Goal: Information Seeking & Learning: Learn about a topic

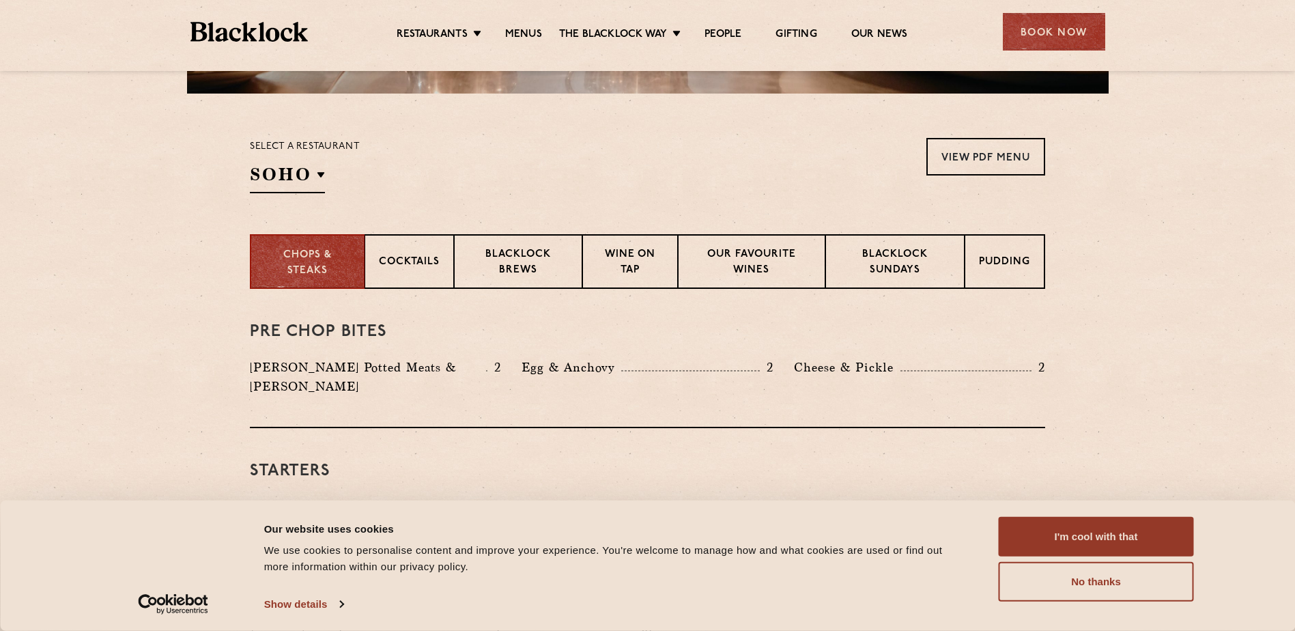
scroll to position [409, 0]
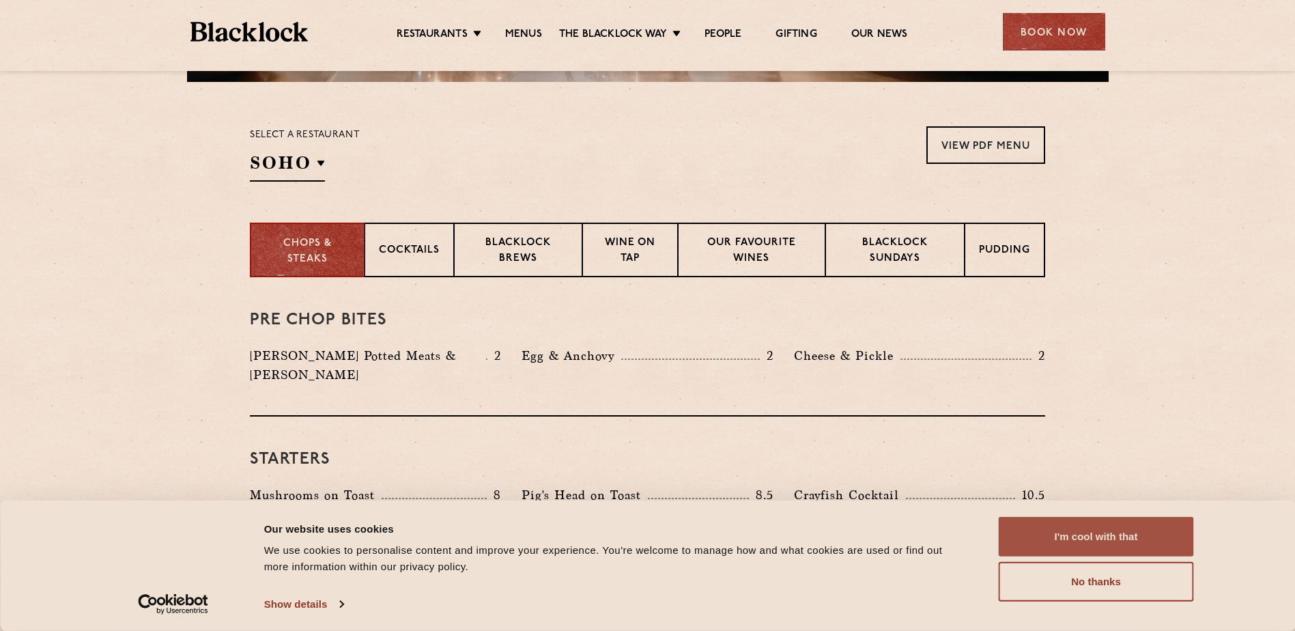
click at [1157, 536] on button "I'm cool with that" at bounding box center [1095, 537] width 195 height 40
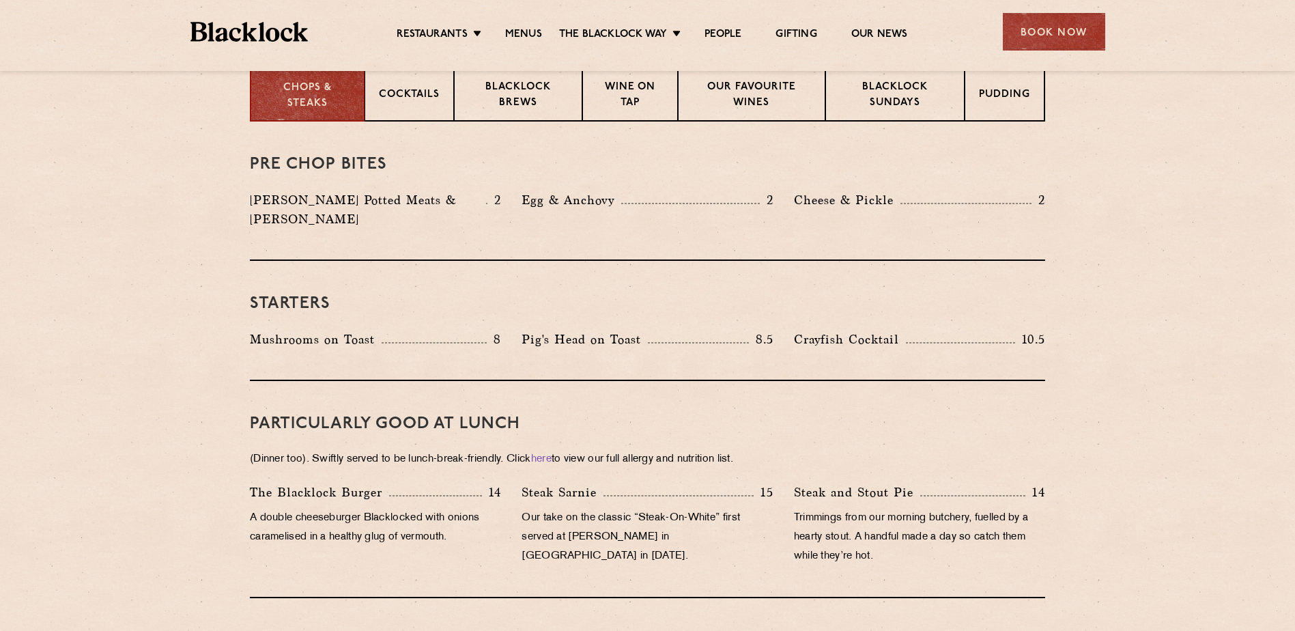
scroll to position [546, 0]
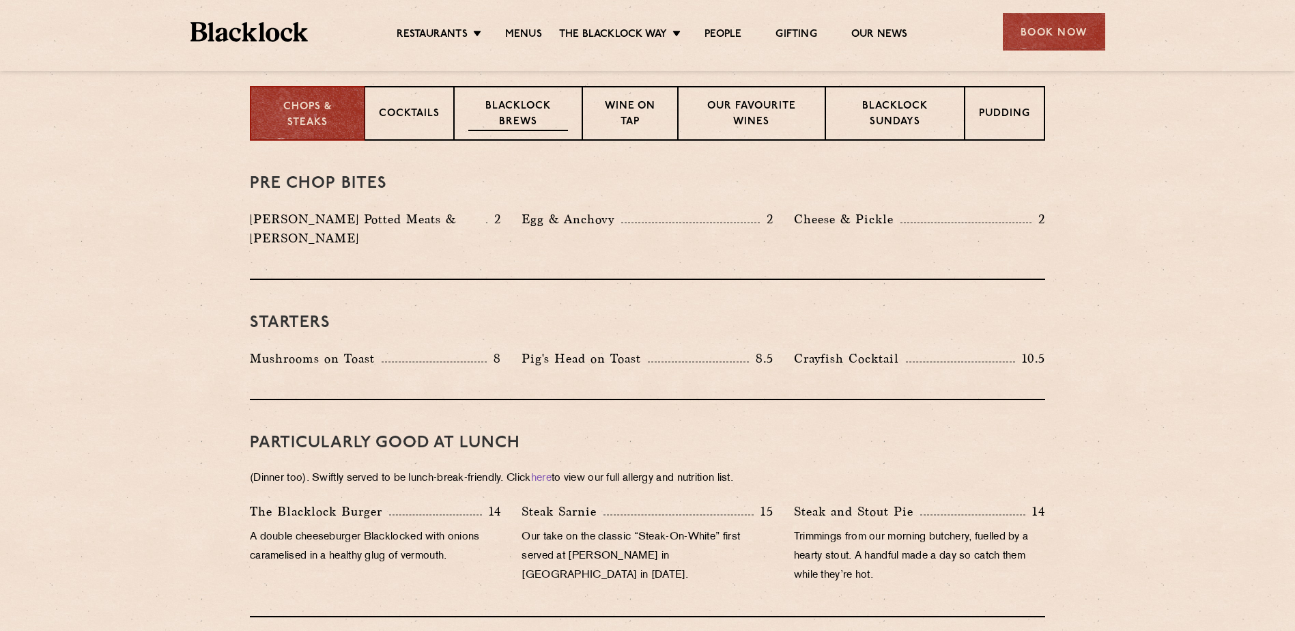
click at [513, 113] on p "Blacklock Brews" at bounding box center [518, 115] width 100 height 32
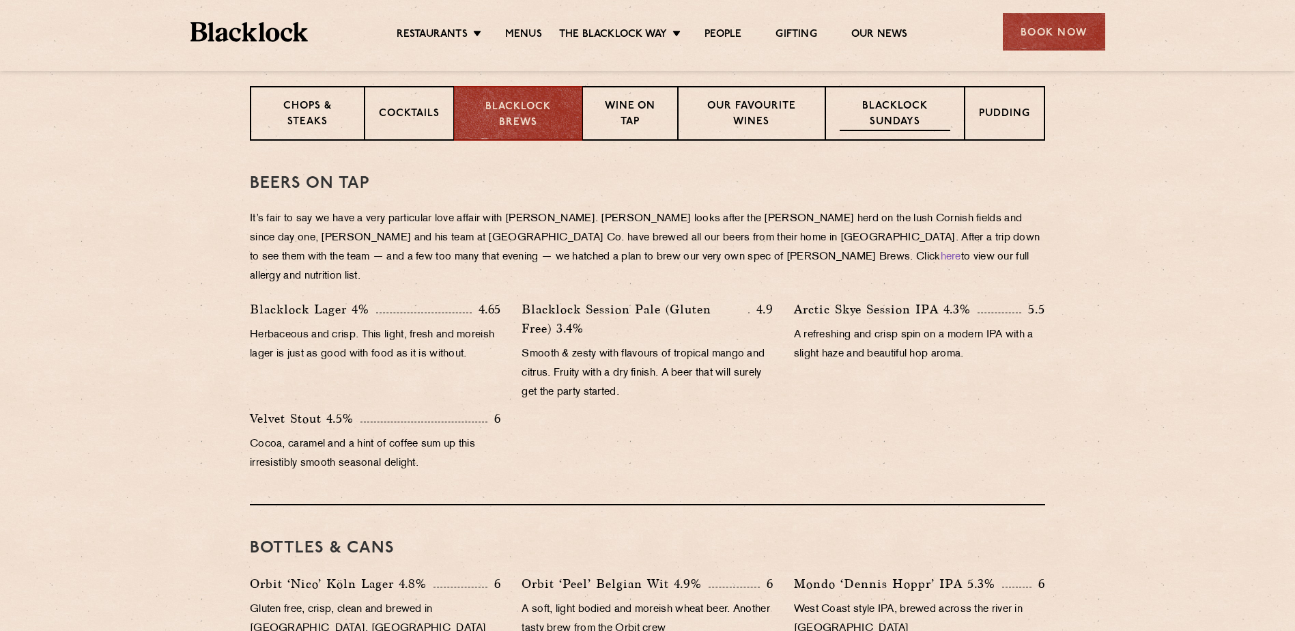
click at [875, 128] on p "Blacklock Sundays" at bounding box center [894, 115] width 111 height 32
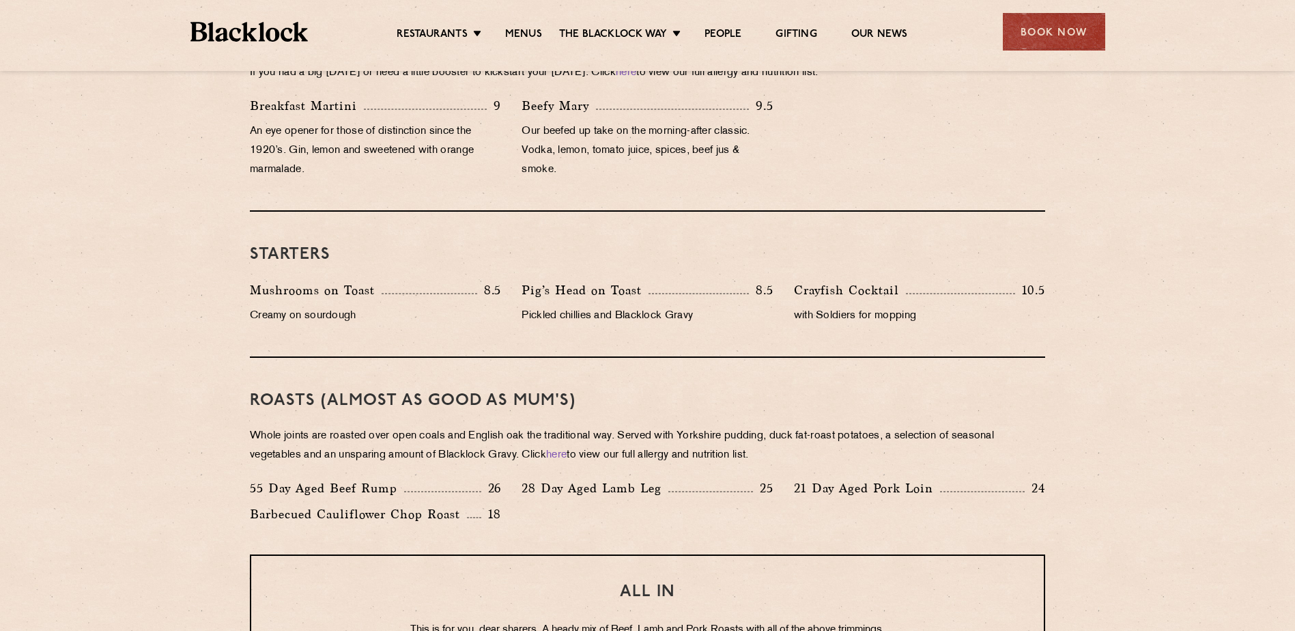
scroll to position [614, 0]
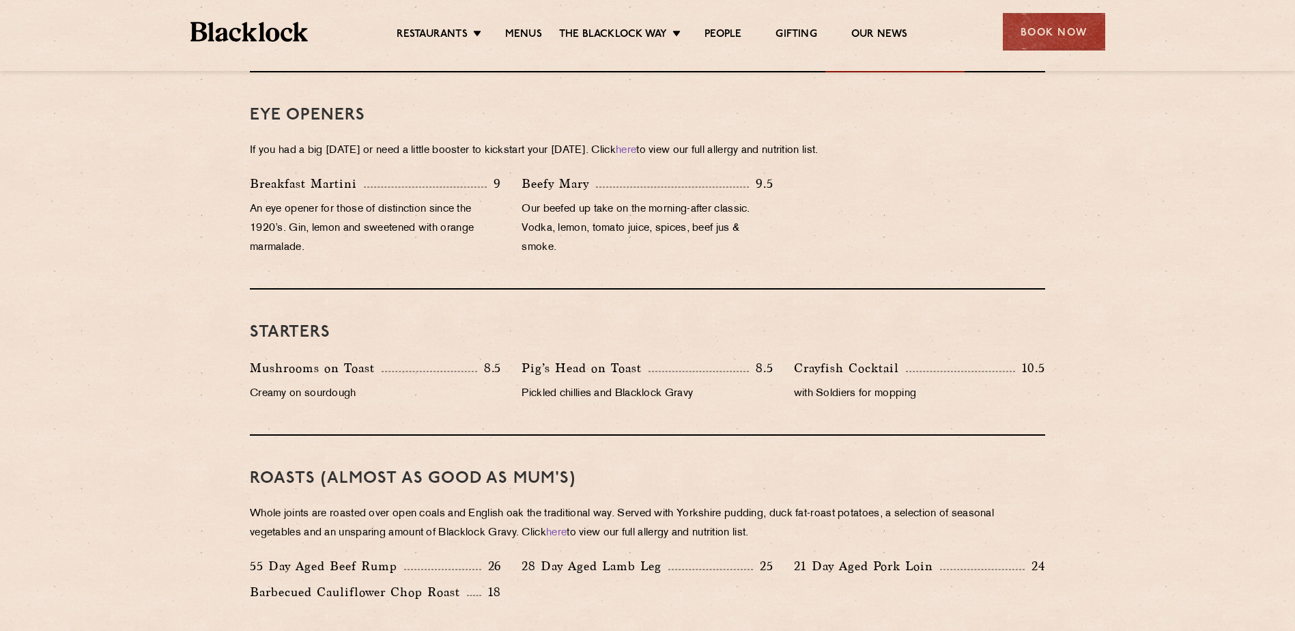
click at [294, 29] on img at bounding box center [249, 32] width 118 height 20
